Goal: Task Accomplishment & Management: Use online tool/utility

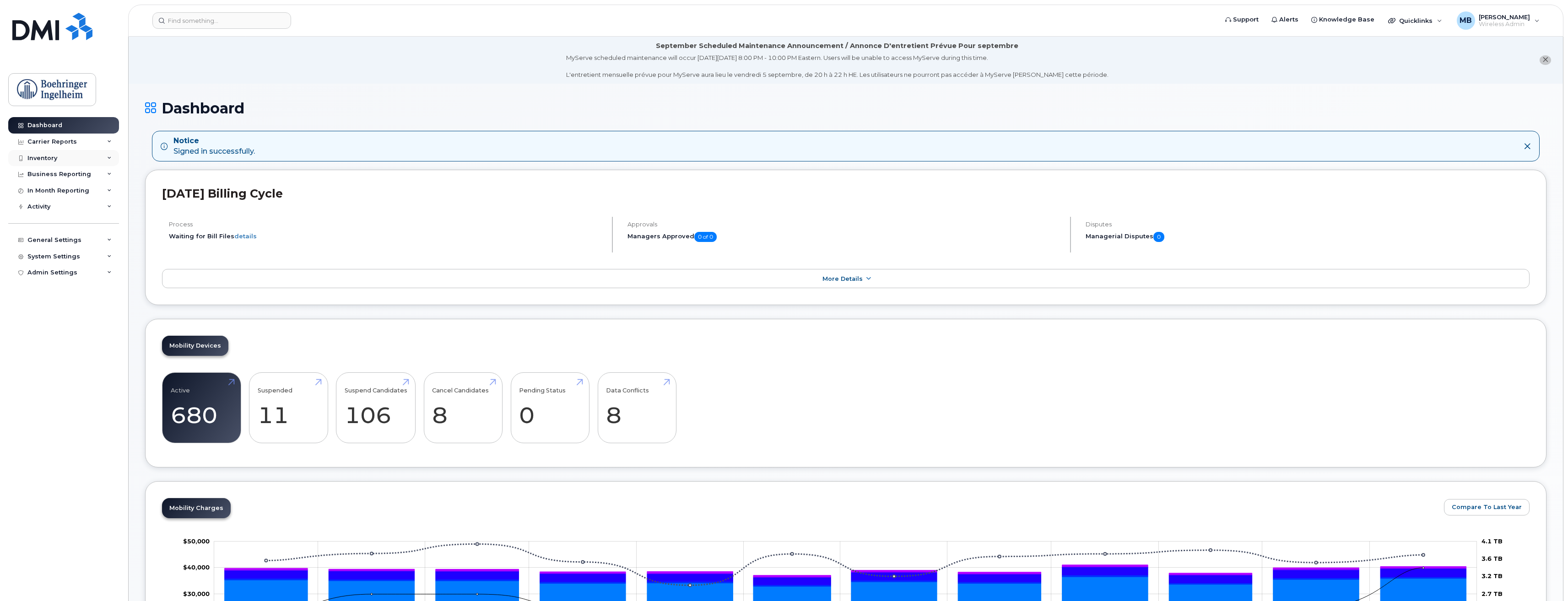
click at [100, 161] on div "Inventory" at bounding box center [64, 158] width 111 height 16
click at [84, 170] on link "Mobility Devices" at bounding box center [72, 175] width 95 height 18
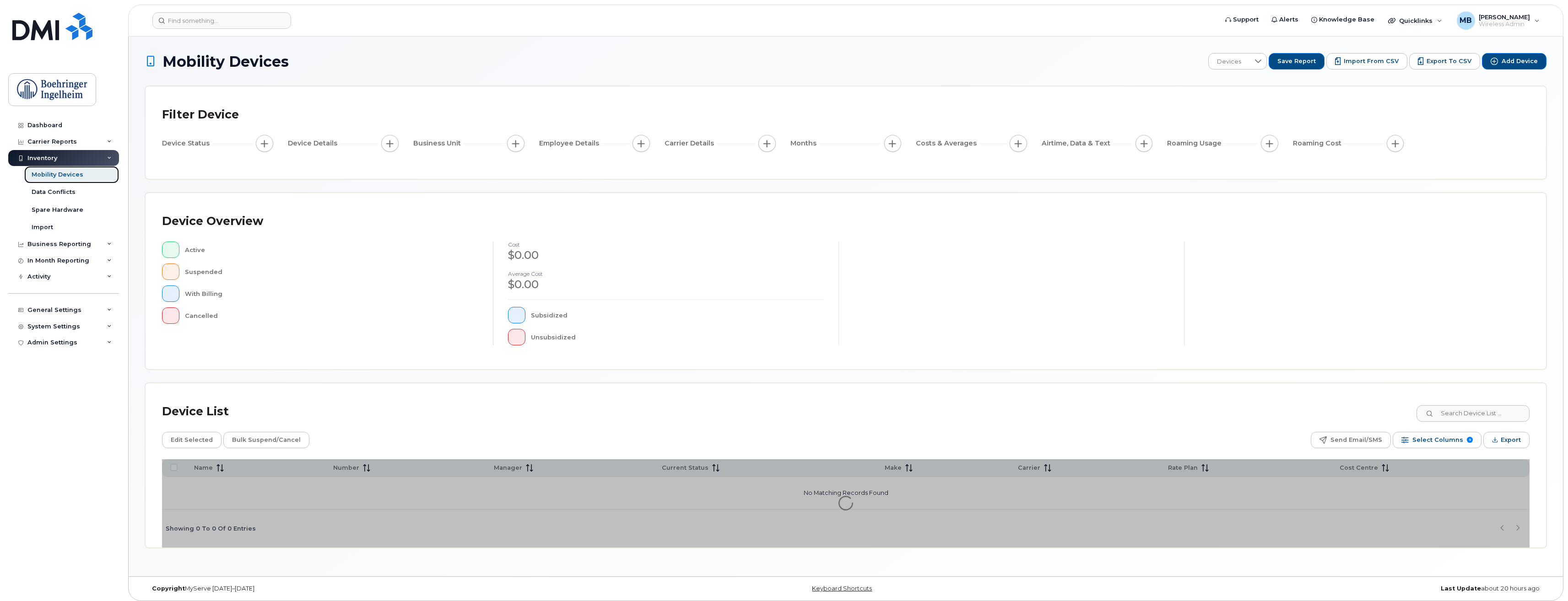
scroll to position [5, 0]
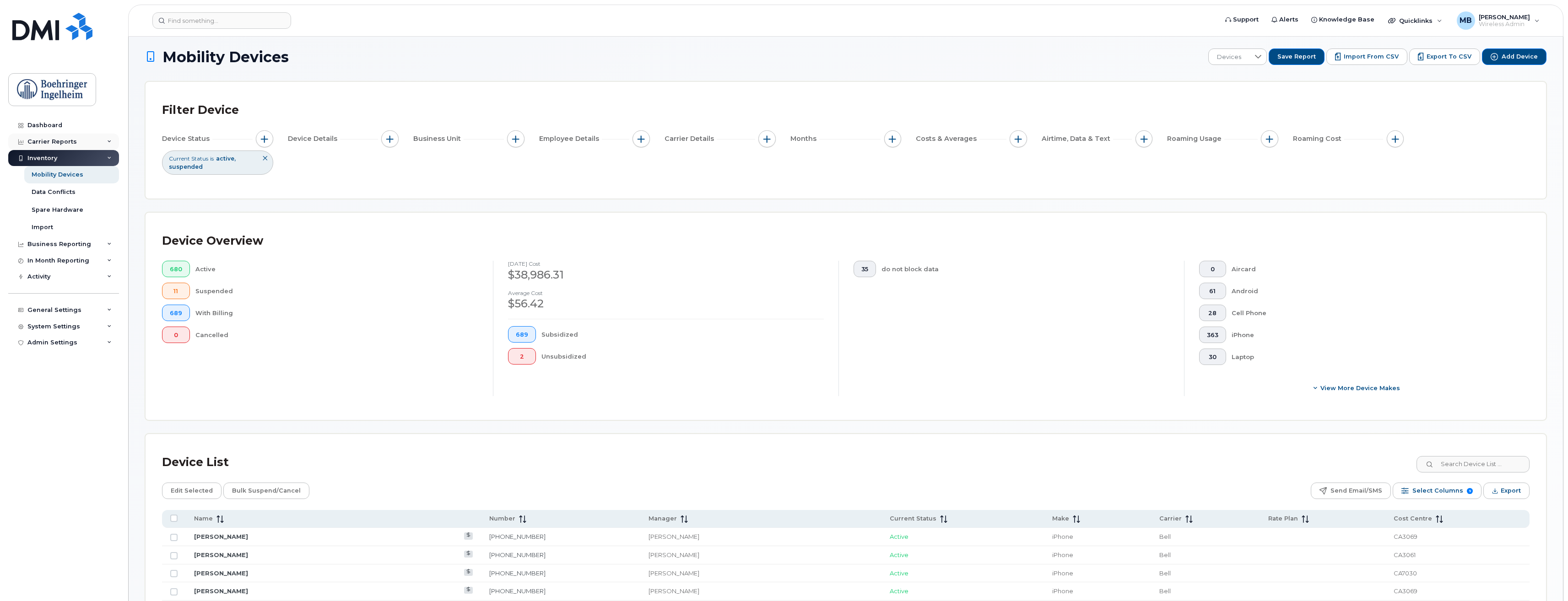
click at [75, 145] on div "Carrier Reports" at bounding box center [64, 142] width 111 height 16
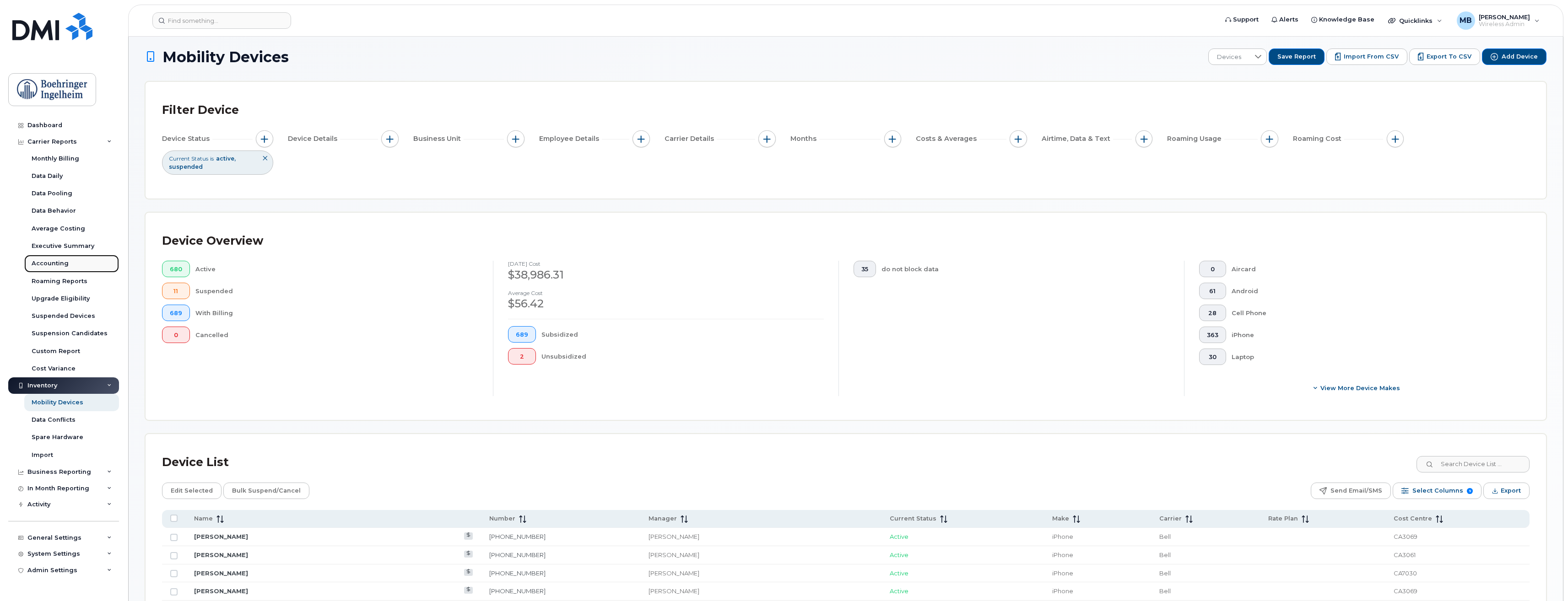
click at [54, 261] on div "Accounting" at bounding box center [50, 263] width 37 height 9
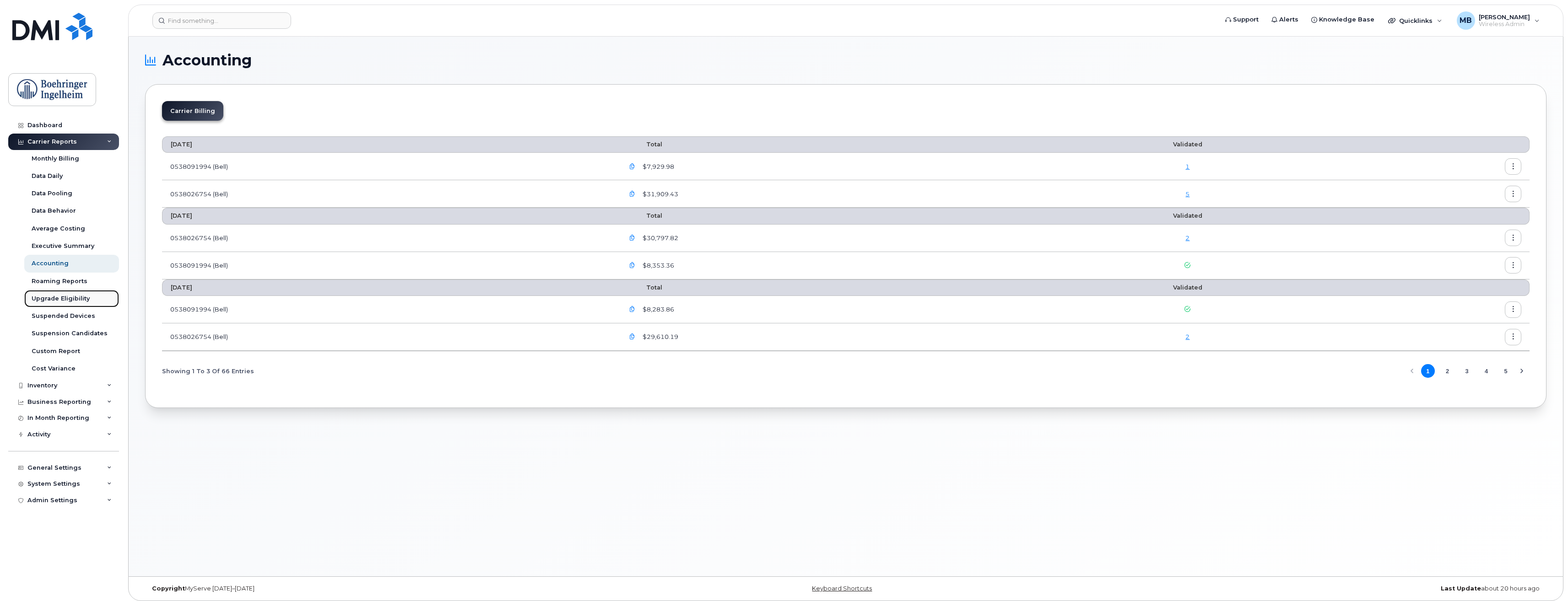
click at [71, 300] on div "Upgrade Eligibility" at bounding box center [60, 299] width 58 height 9
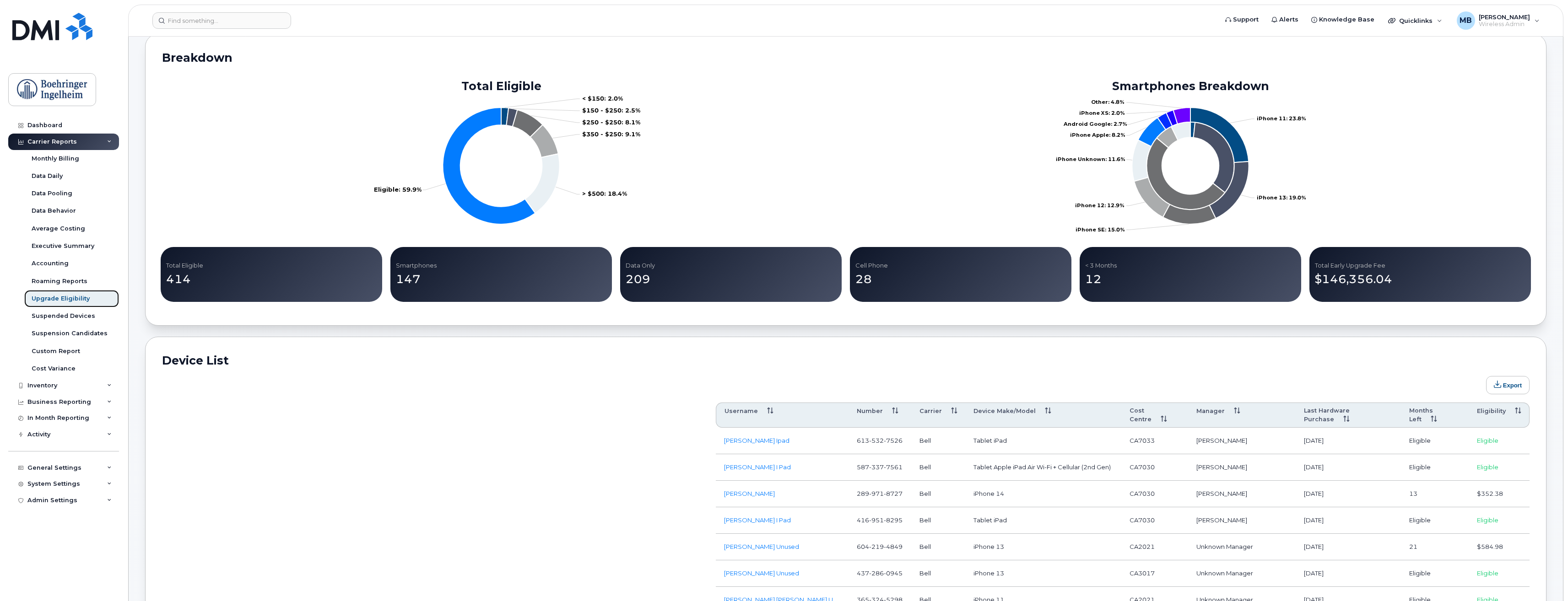
scroll to position [229, 0]
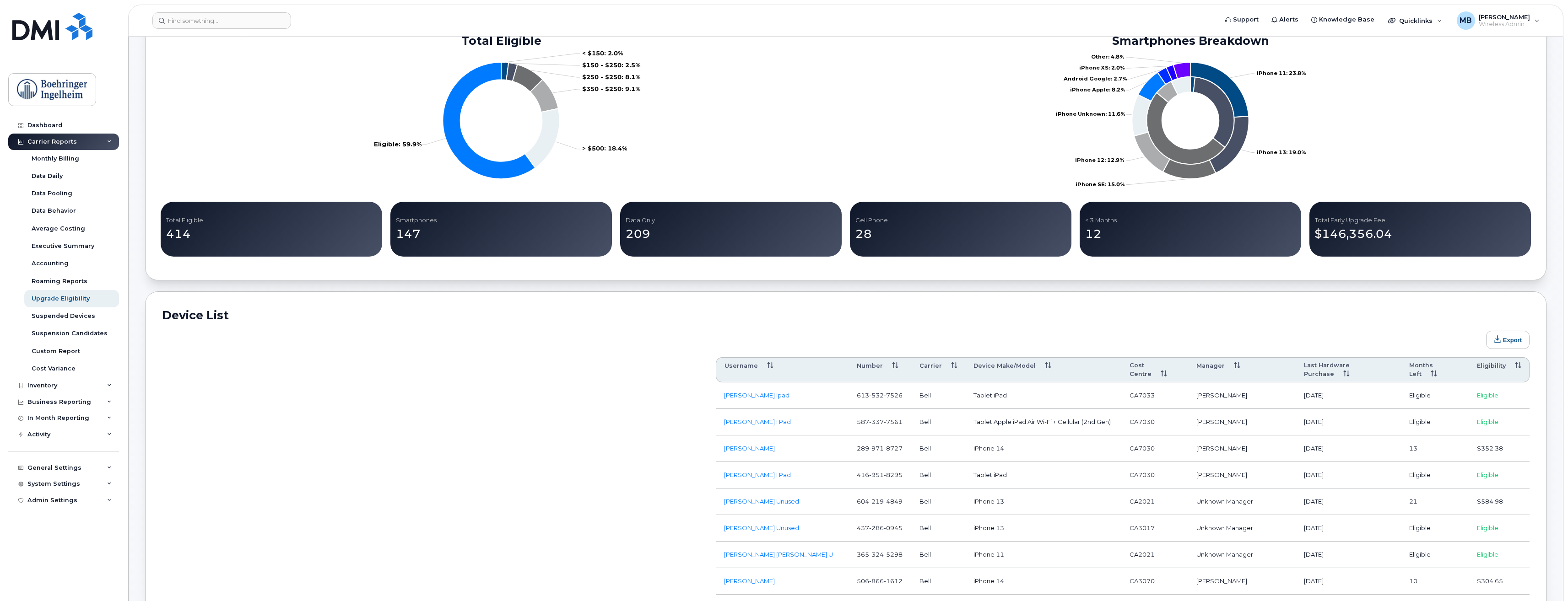
click at [1519, 364] on th "Eligibility" at bounding box center [1499, 370] width 61 height 26
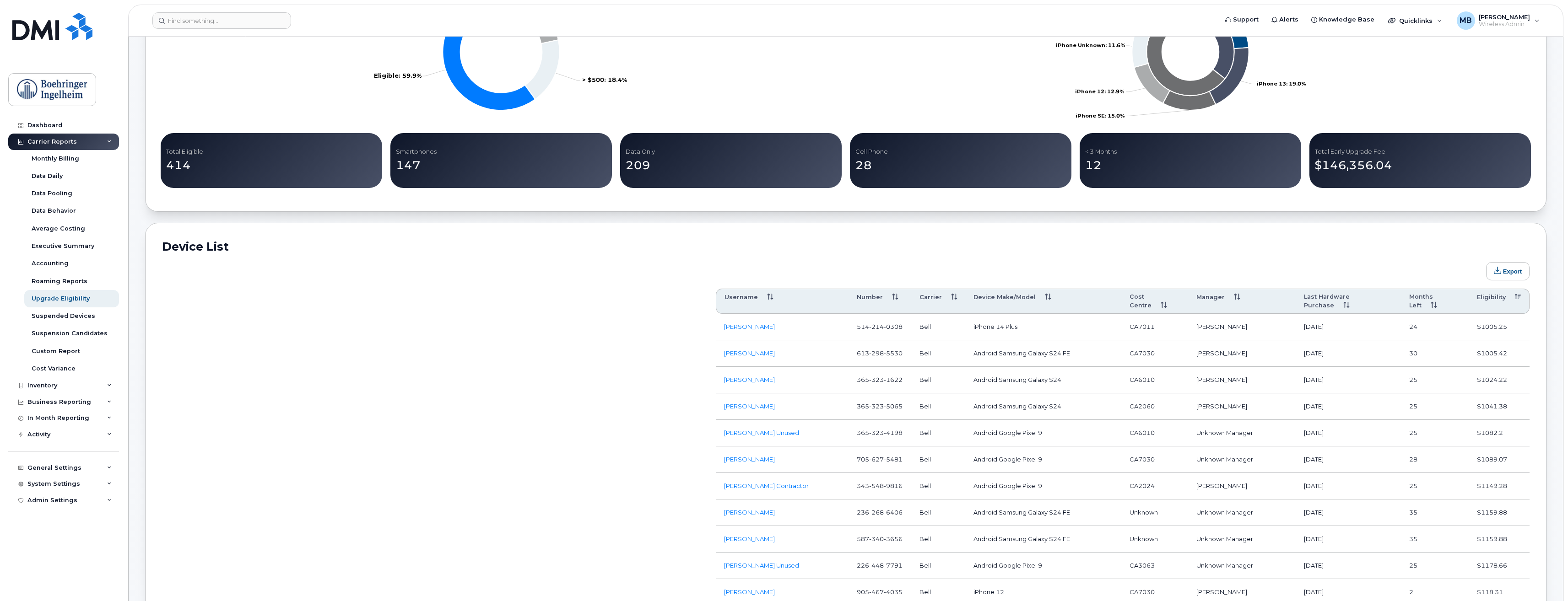
scroll to position [320, 0]
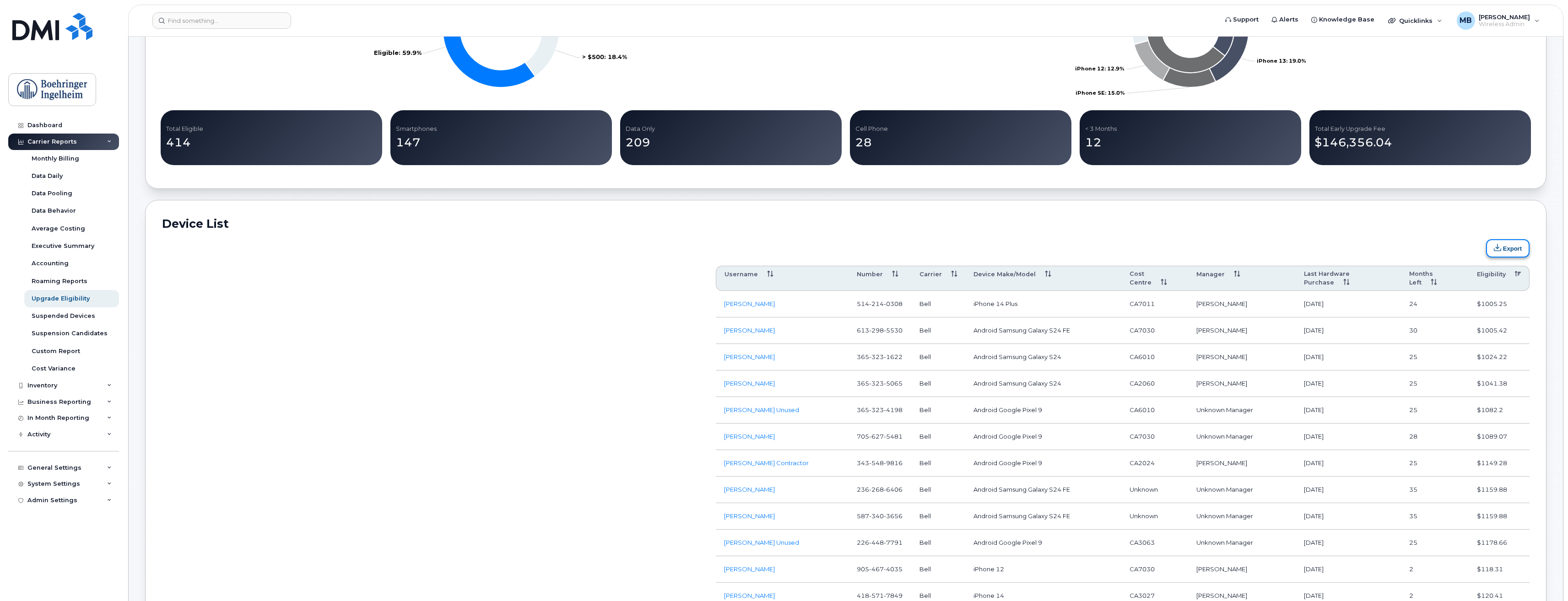
click at [1507, 245] on button "Export" at bounding box center [1507, 248] width 43 height 18
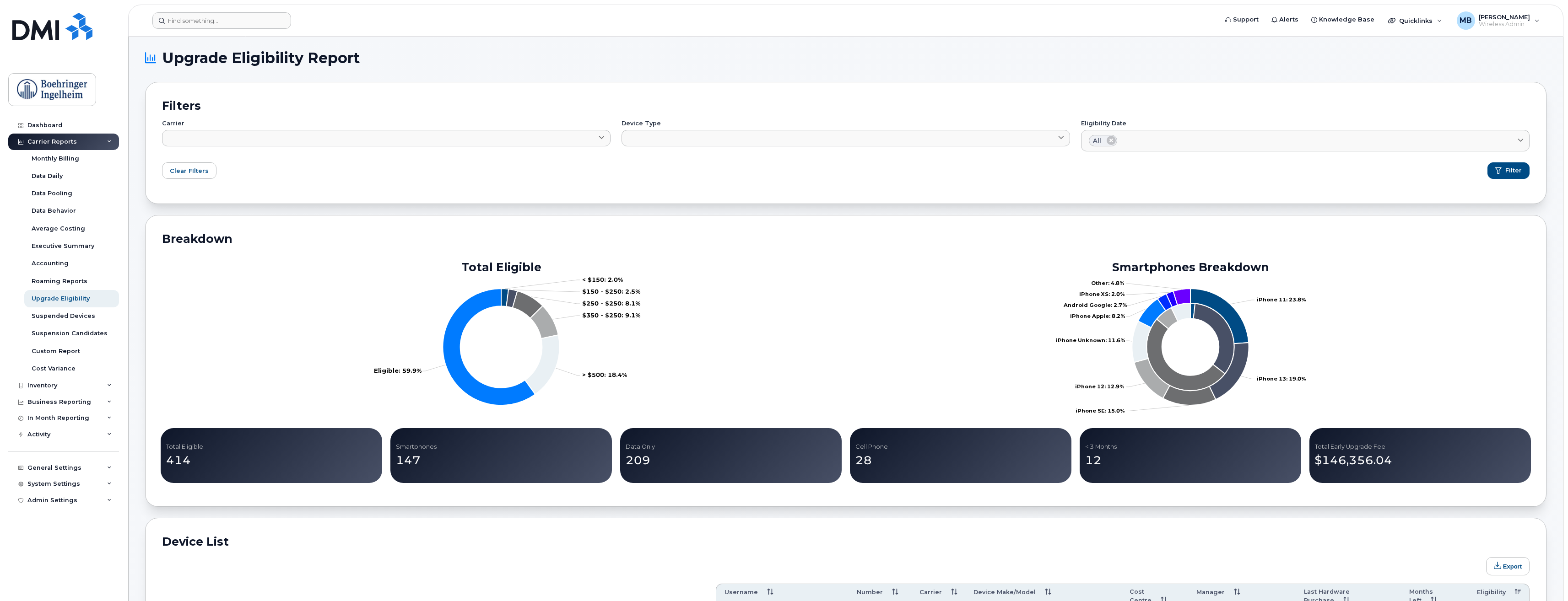
scroll to position [0, 0]
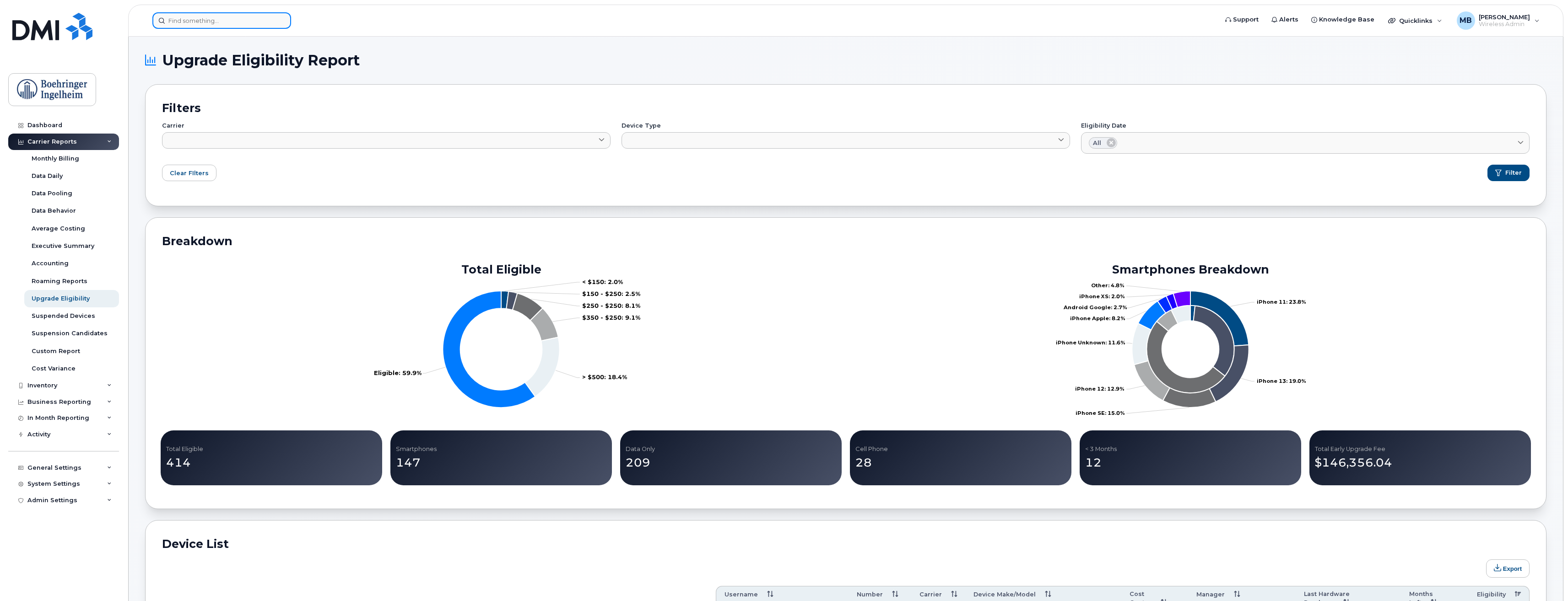
click at [231, 27] on input at bounding box center [222, 20] width 139 height 16
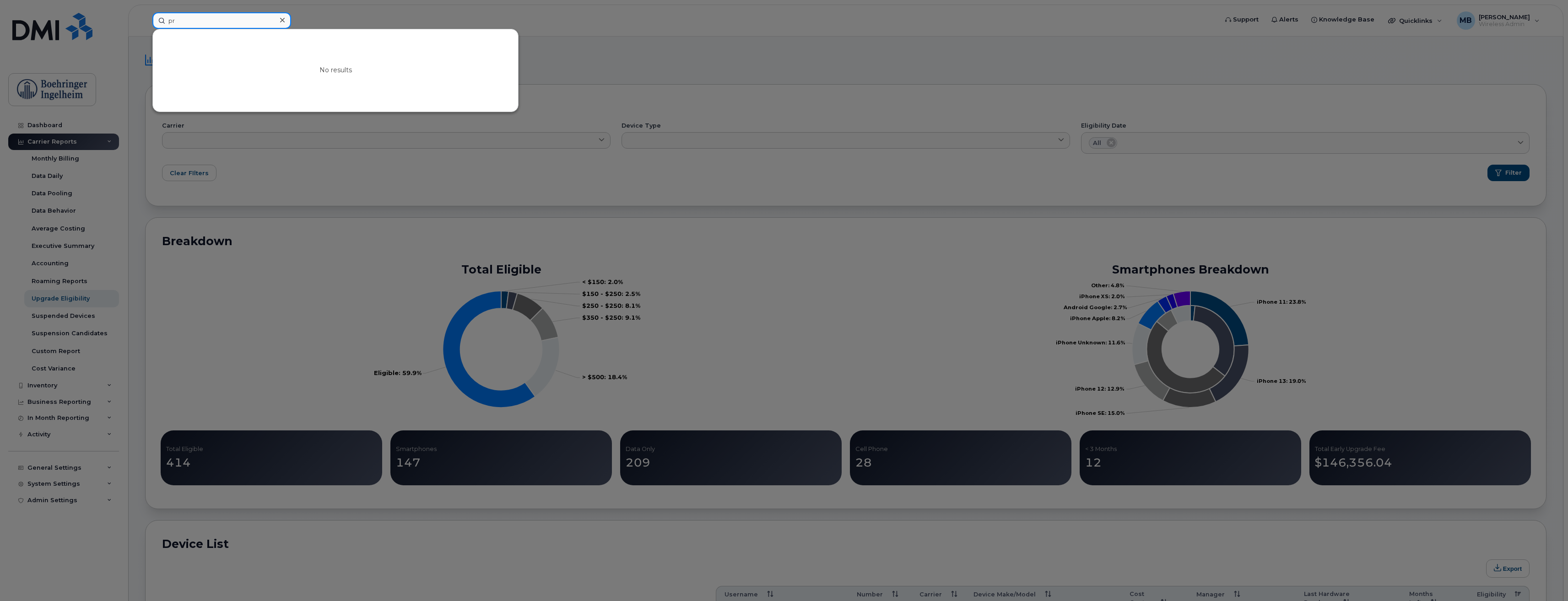
type input "p"
click at [284, 18] on icon at bounding box center [282, 20] width 5 height 7
click at [220, 17] on input at bounding box center [222, 20] width 139 height 16
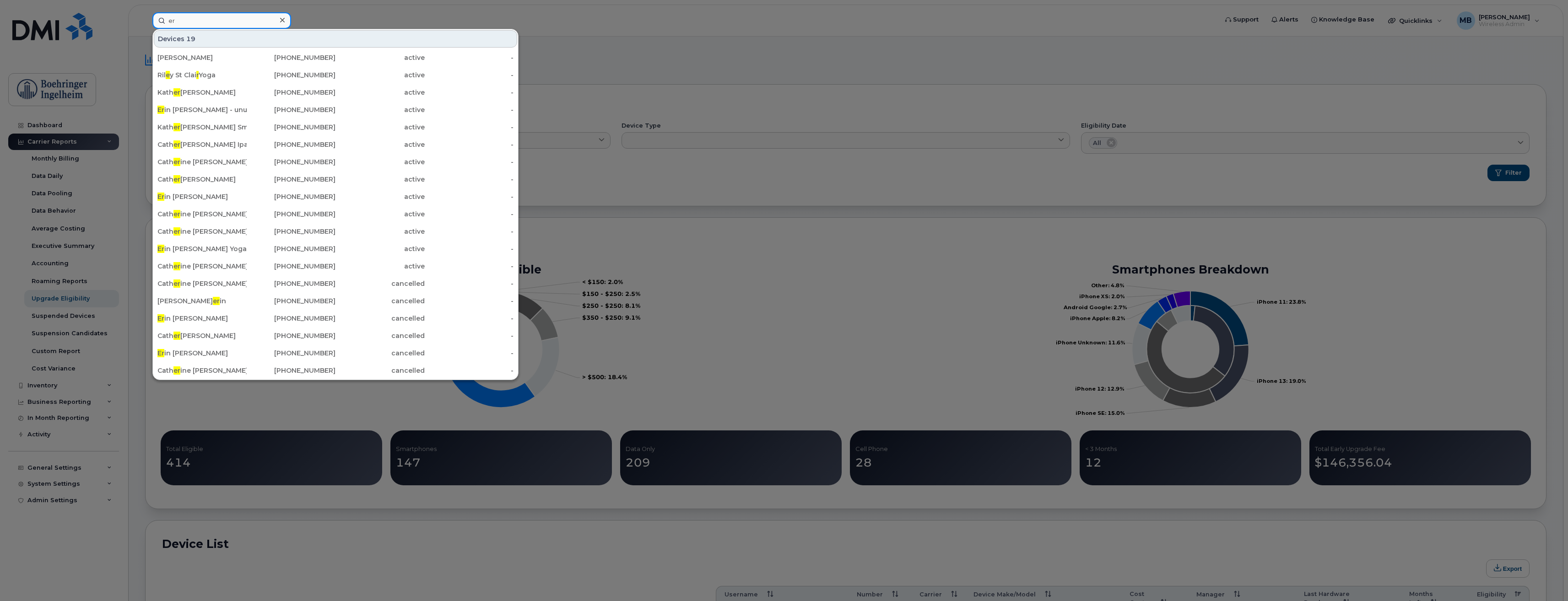
type input "e"
